Goal: Information Seeking & Learning: Learn about a topic

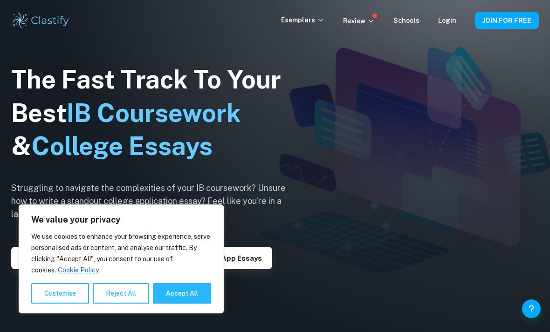
click at [195, 289] on button "Accept All" at bounding box center [182, 294] width 58 height 21
checkbox input "true"
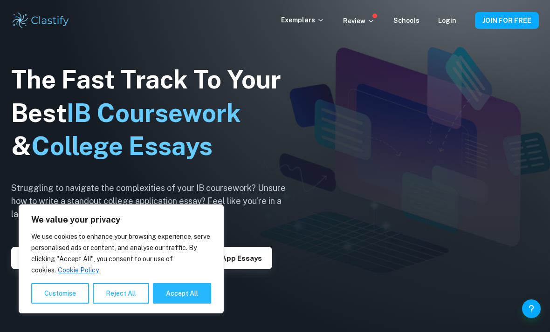
checkbox input "true"
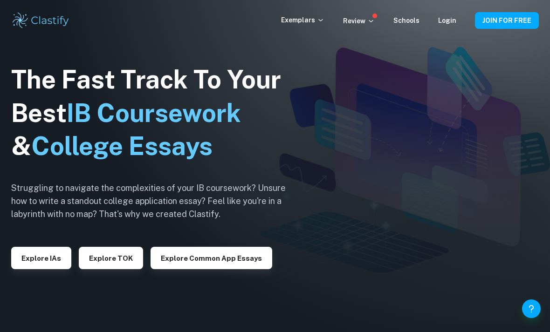
click at [60, 270] on button "Explore IAs" at bounding box center [41, 258] width 60 height 22
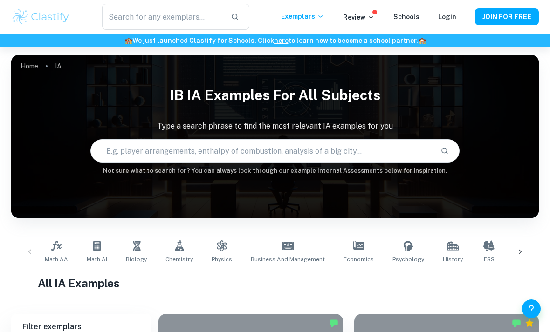
click at [135, 149] on input "text" at bounding box center [262, 151] width 342 height 26
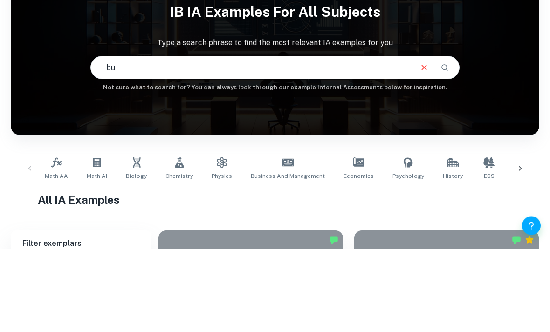
type input "b"
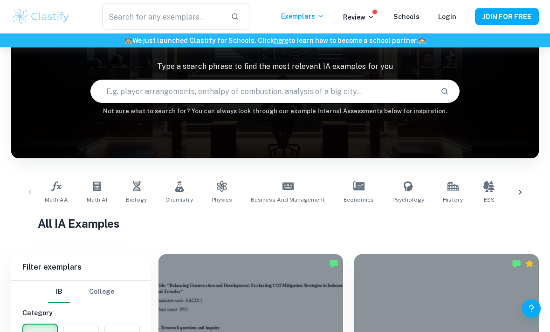
scroll to position [59, 0]
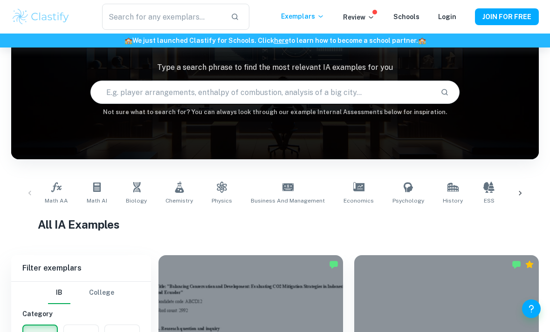
click at [283, 185] on icon at bounding box center [288, 187] width 11 height 7
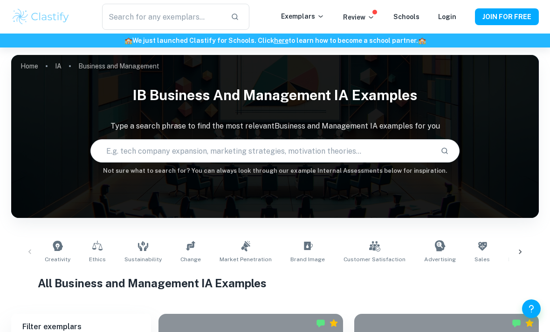
click at [407, 152] on input "text" at bounding box center [262, 151] width 342 height 26
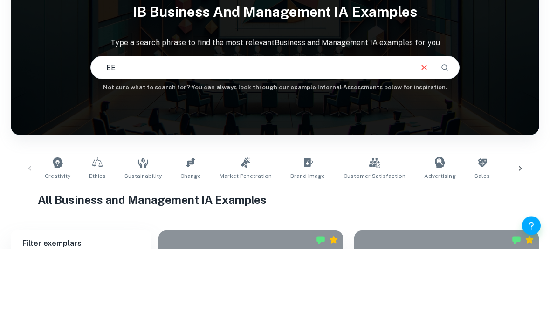
type input "EE"
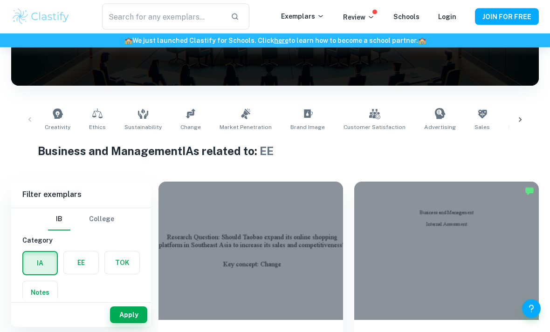
scroll to position [132, 0]
click at [82, 264] on label "button" at bounding box center [81, 263] width 35 height 22
click at [0, 0] on input "radio" at bounding box center [0, 0] width 0 height 0
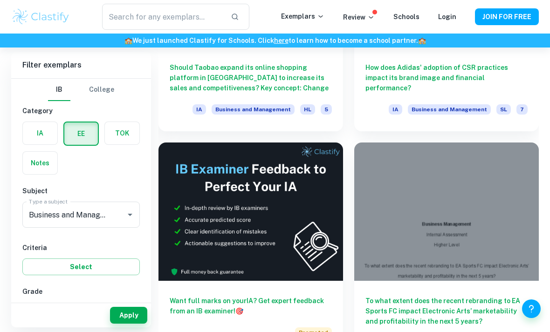
click at [120, 324] on button "Apply" at bounding box center [128, 315] width 37 height 17
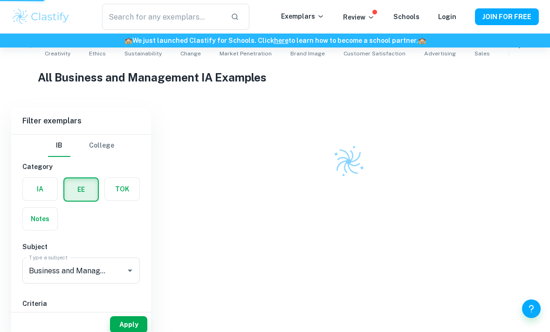
scroll to position [197, 0]
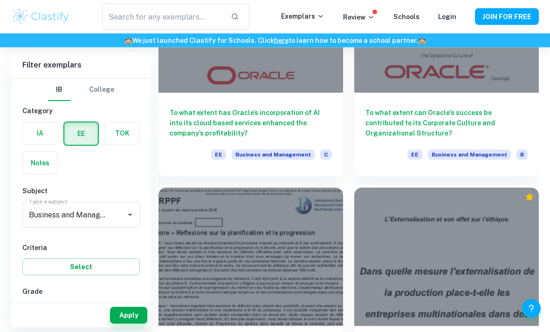
scroll to position [14882, 0]
click at [45, 129] on label "button" at bounding box center [40, 133] width 35 height 22
click at [0, 0] on input "radio" at bounding box center [0, 0] width 0 height 0
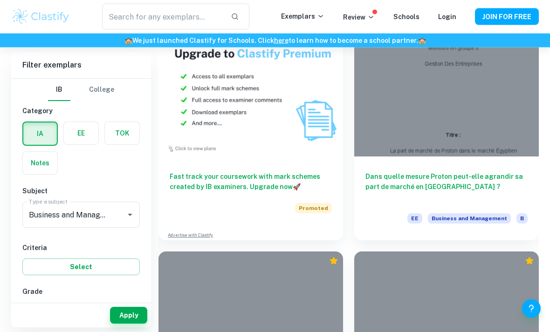
scroll to position [15853, 0]
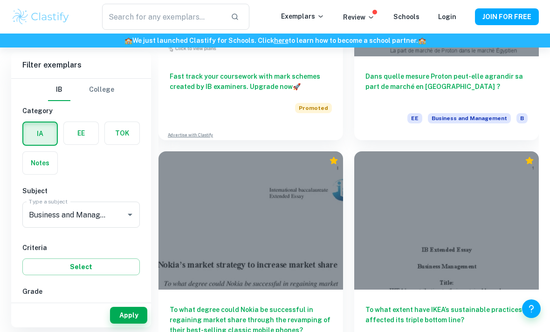
click at [131, 324] on button "Apply" at bounding box center [128, 315] width 37 height 17
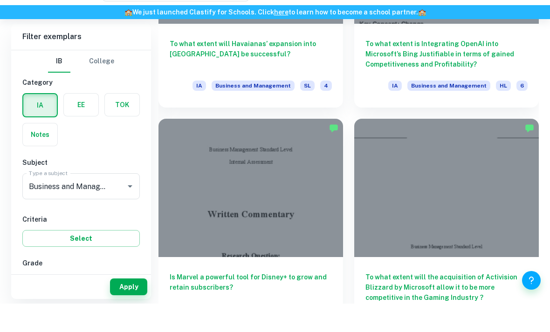
scroll to position [9074, 0]
